Goal: Book appointment/travel/reservation

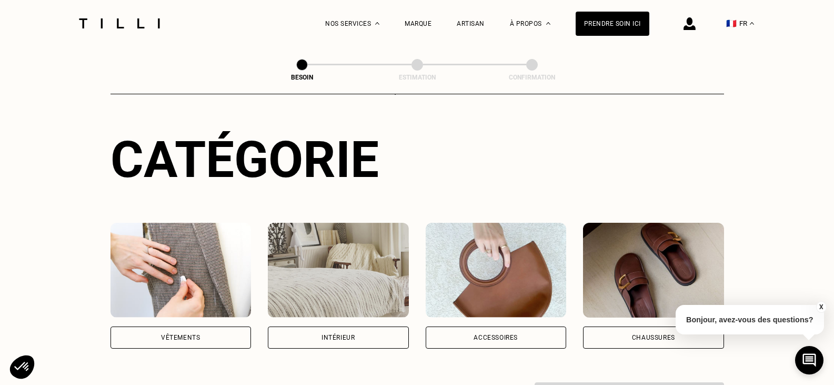
scroll to position [211, 0]
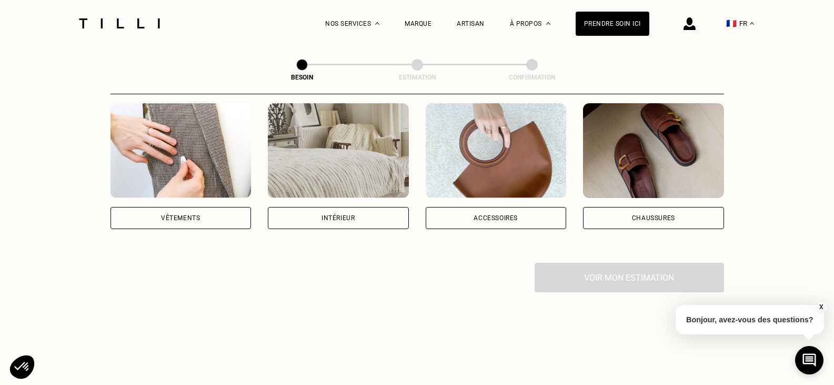
click at [186, 215] on div "Vêtements" at bounding box center [180, 218] width 39 height 6
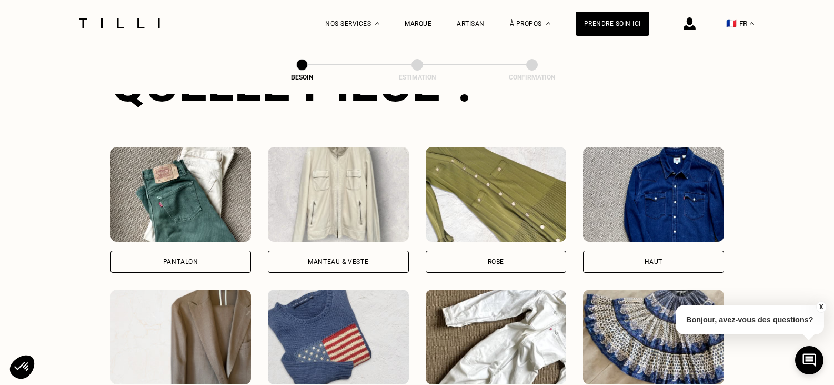
scroll to position [450, 0]
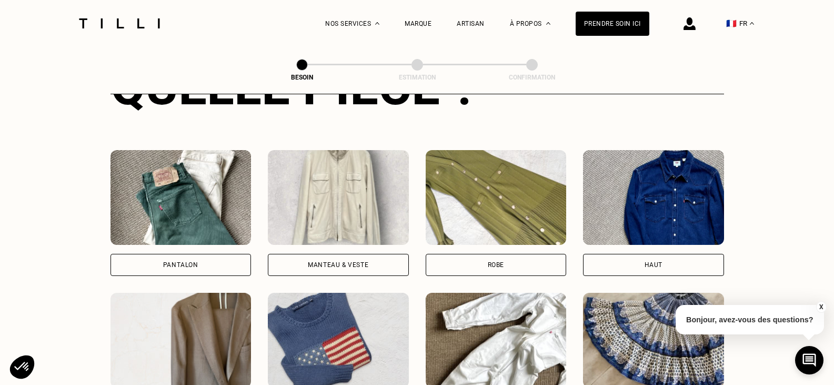
click at [668, 198] on img at bounding box center [653, 197] width 141 height 95
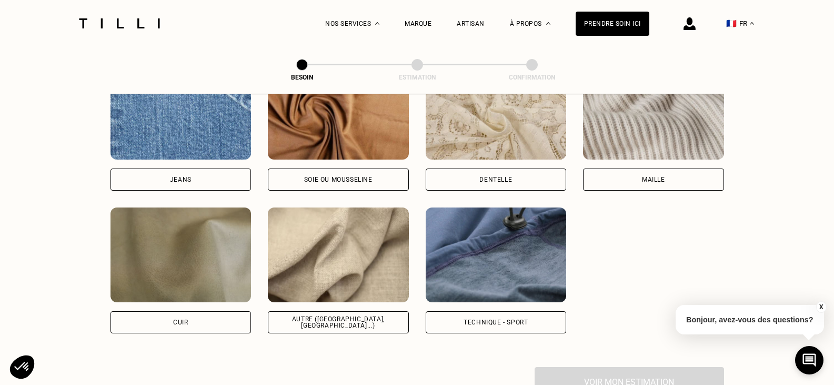
scroll to position [1180, 0]
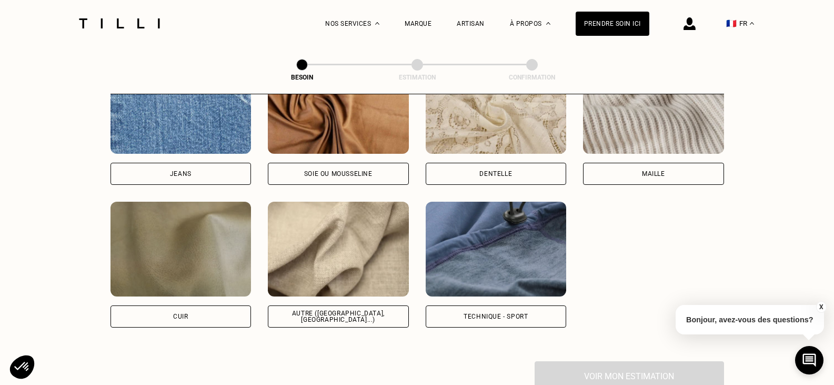
click at [334, 257] on img at bounding box center [338, 249] width 141 height 95
select select "FR"
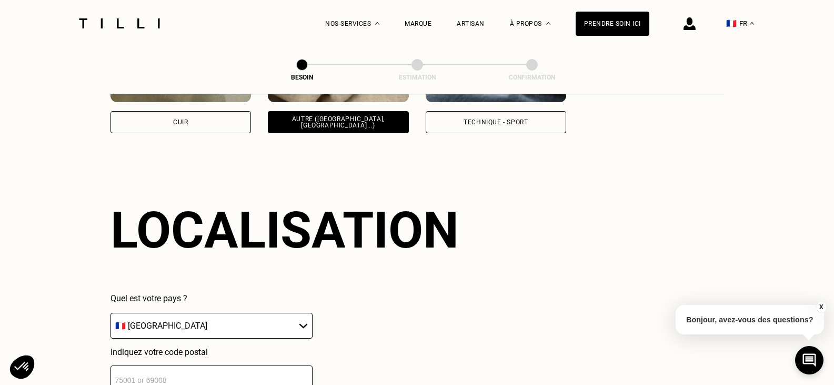
scroll to position [1416, 0]
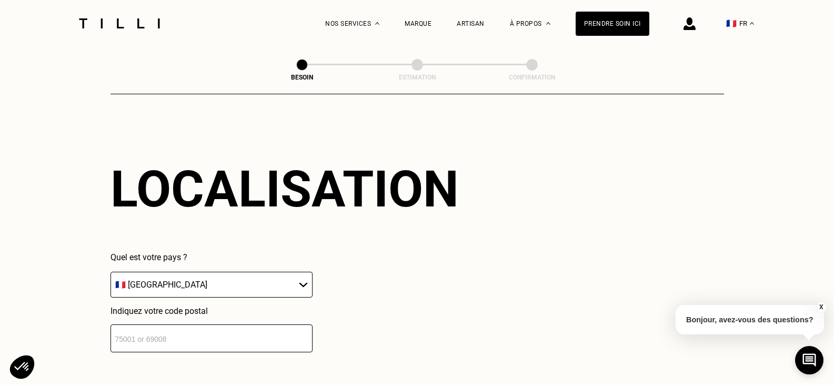
click at [230, 330] on input "number" at bounding box center [212, 338] width 202 height 28
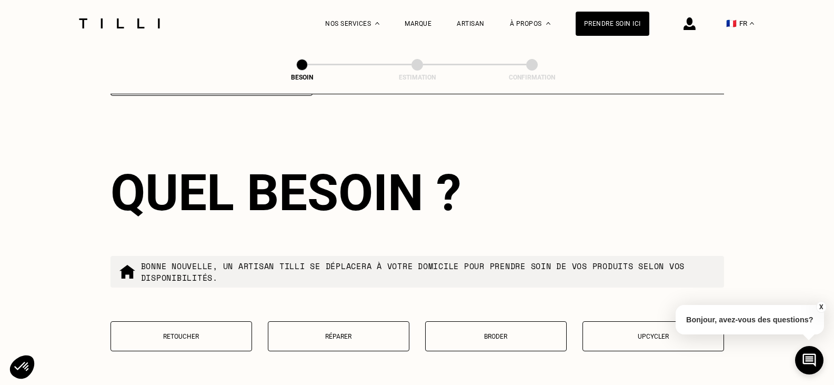
scroll to position [1763, 0]
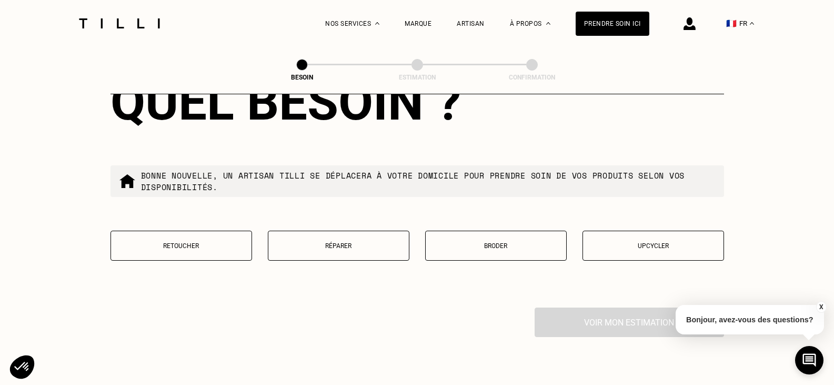
type input "75015"
click at [210, 242] on p "Retoucher" at bounding box center [181, 245] width 130 height 7
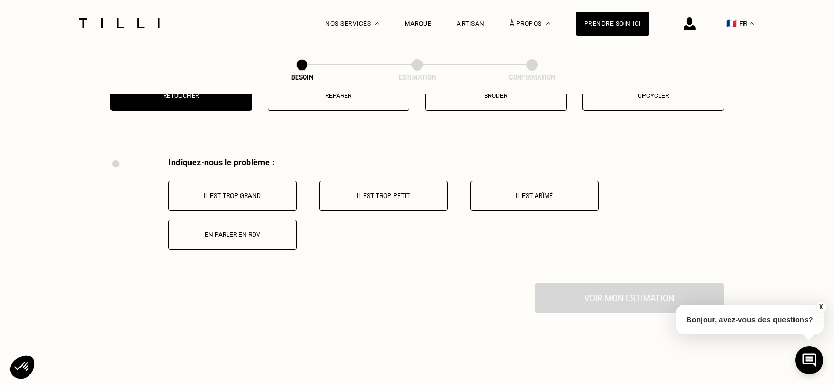
scroll to position [1947, 0]
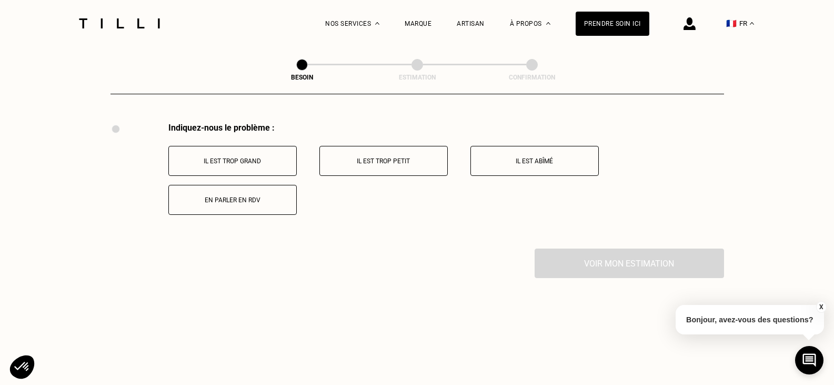
click at [238, 157] on p "Il est trop grand" at bounding box center [232, 160] width 117 height 7
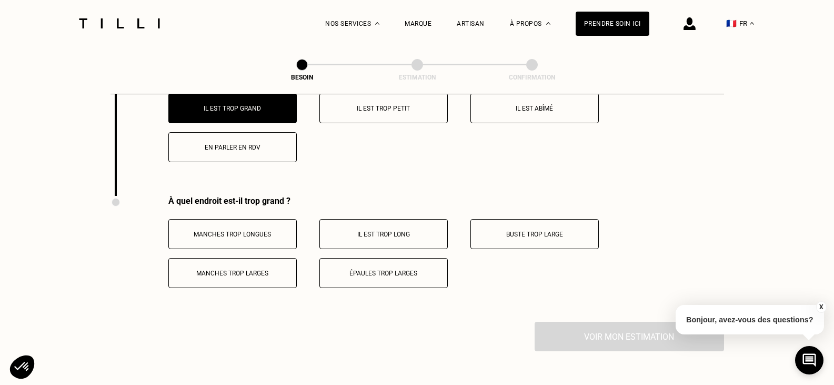
scroll to position [2073, 0]
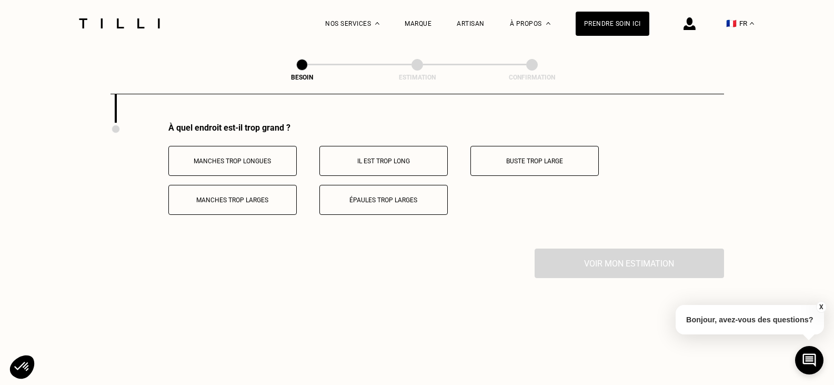
click at [397, 163] on button "Il est trop long" at bounding box center [384, 161] width 128 height 30
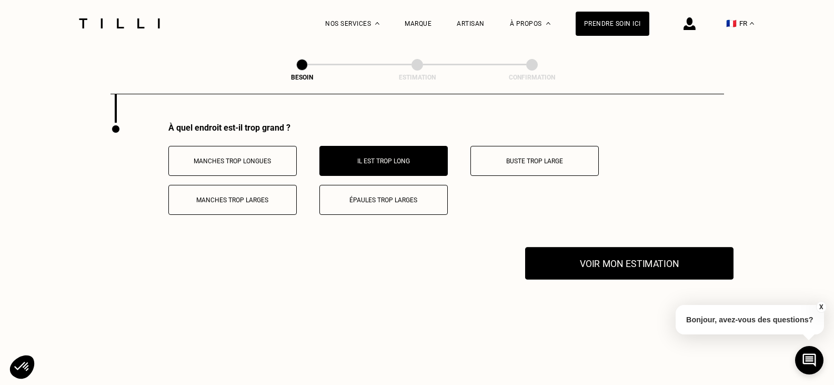
click at [627, 249] on button "Voir mon estimation" at bounding box center [629, 263] width 208 height 33
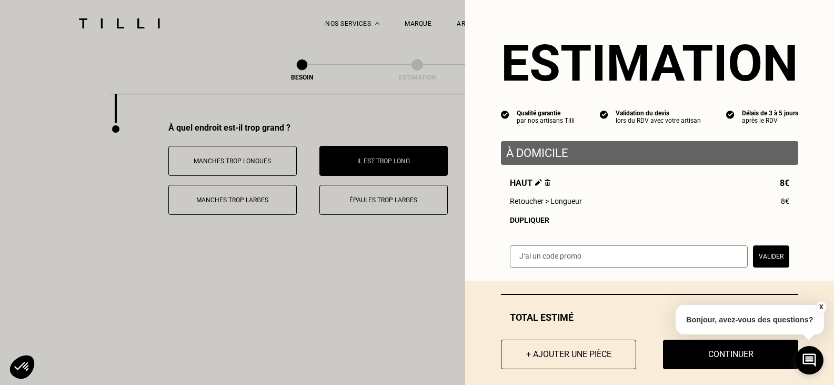
scroll to position [15, 0]
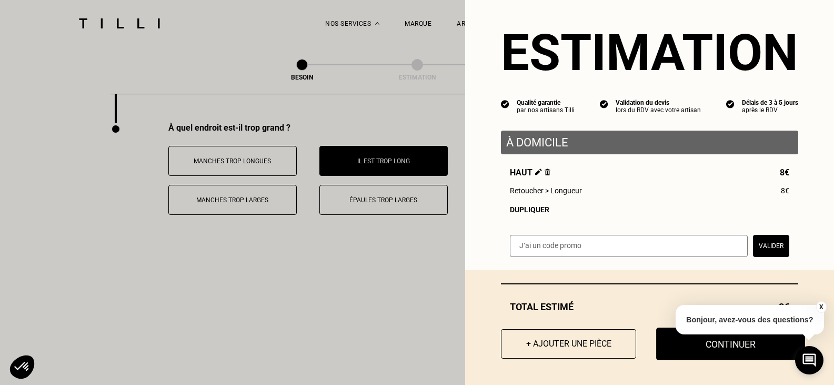
click at [726, 343] on button "Continuer" at bounding box center [731, 343] width 149 height 33
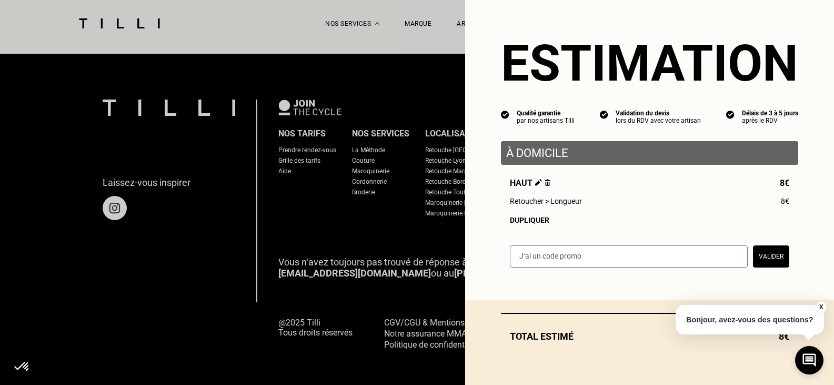
scroll to position [0, 0]
select select "FR"
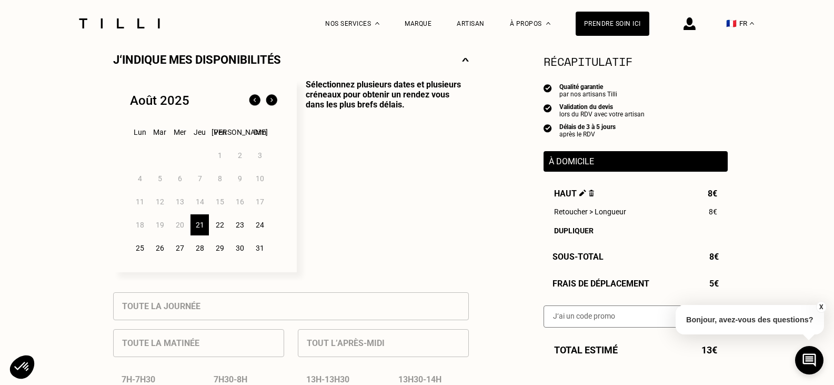
scroll to position [211, 0]
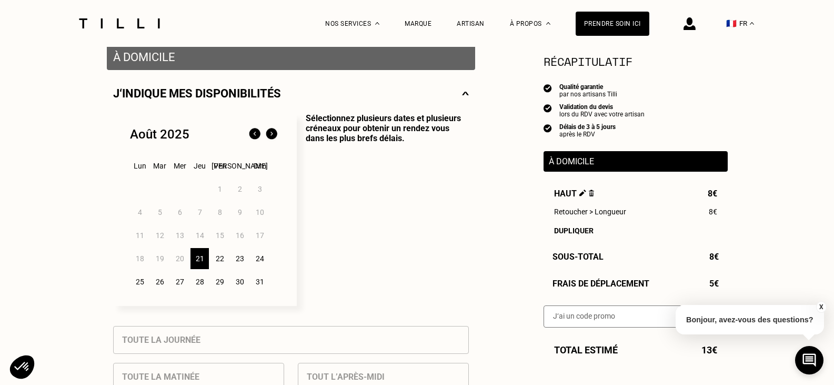
click at [276, 134] on img at bounding box center [271, 134] width 17 height 17
click at [136, 189] on div "1" at bounding box center [140, 188] width 18 height 21
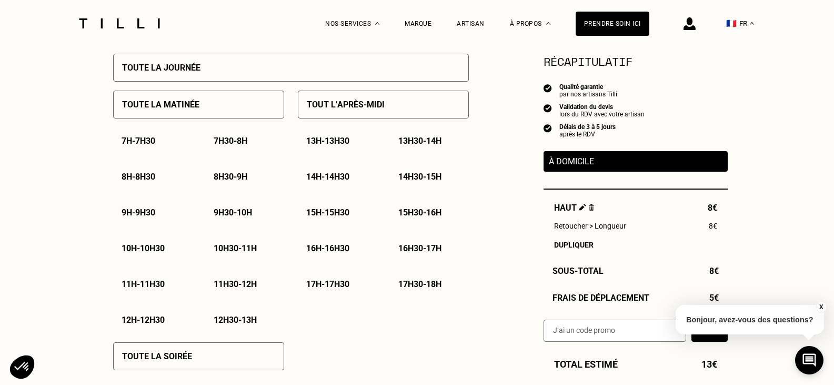
scroll to position [421, 0]
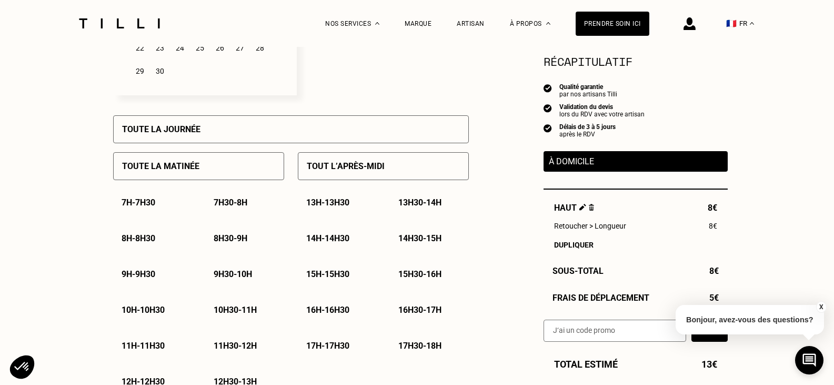
click at [151, 311] on p "10h - 10h30" at bounding box center [143, 310] width 43 height 10
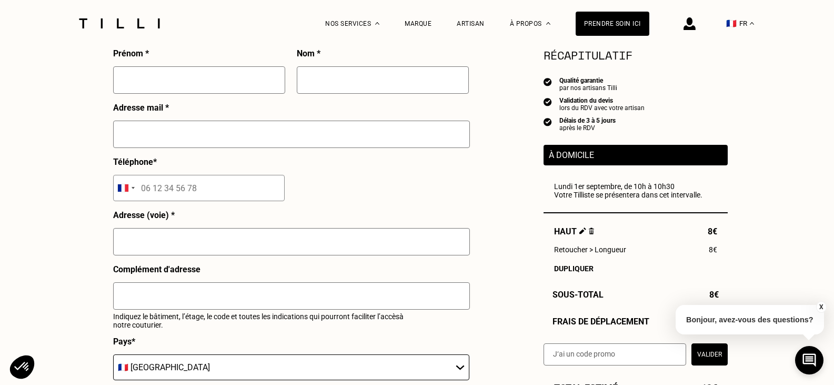
scroll to position [1316, 0]
